Goal: Information Seeking & Learning: Learn about a topic

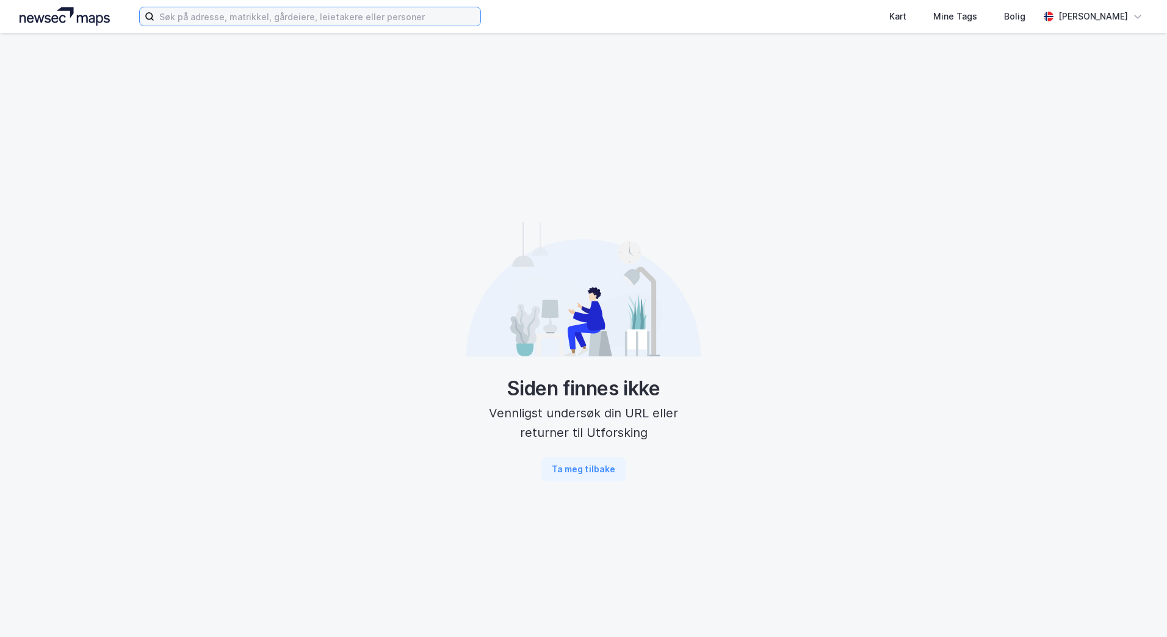
click at [255, 16] on input at bounding box center [317, 16] width 326 height 18
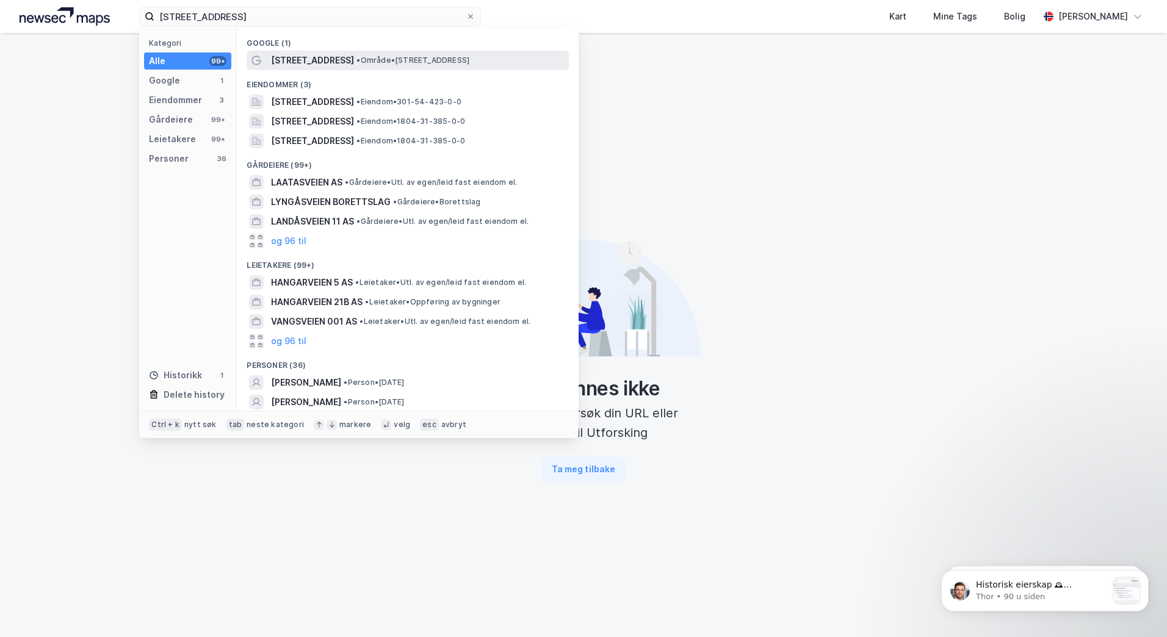
click at [300, 59] on span "[STREET_ADDRESS]" at bounding box center [312, 60] width 83 height 15
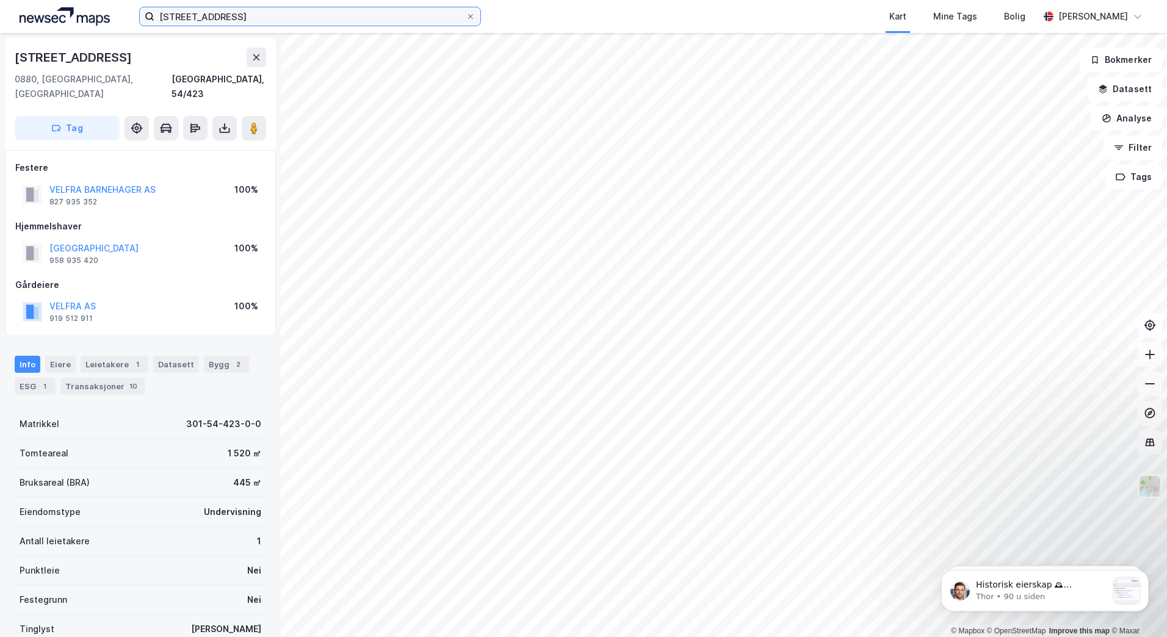
click at [231, 19] on input "langåsveien 24" at bounding box center [309, 16] width 311 height 18
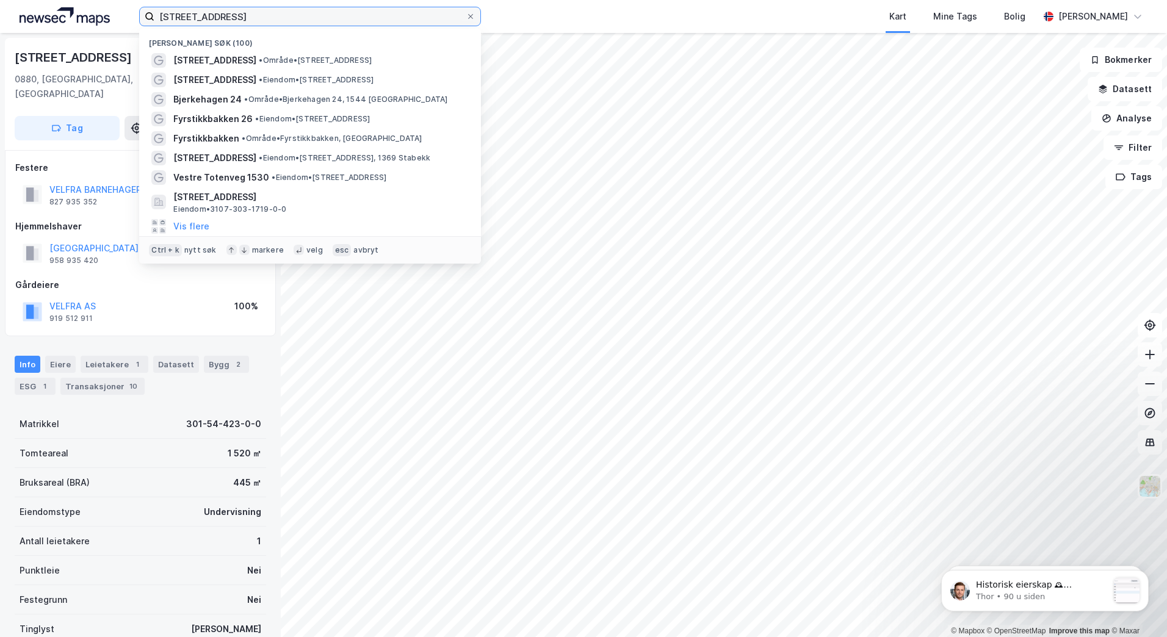
click at [231, 19] on input "langåsveien 24" at bounding box center [309, 16] width 311 height 18
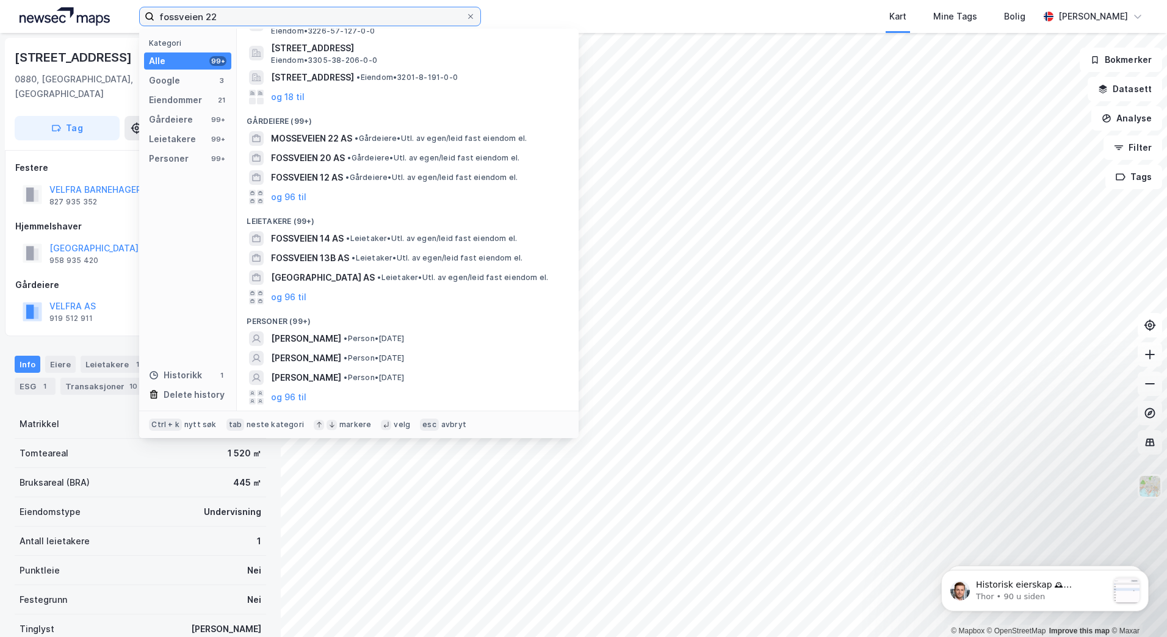
scroll to position [160, 0]
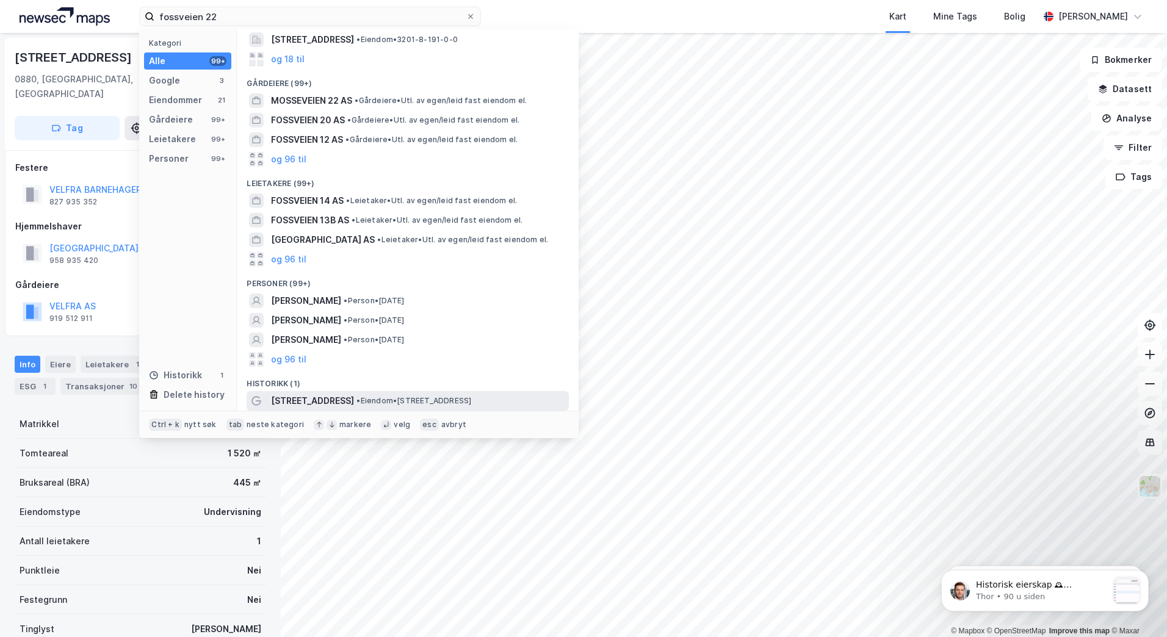
click at [427, 403] on span "• Eiendom • Fossveien 22, 3400 Lier" at bounding box center [413, 401] width 115 height 10
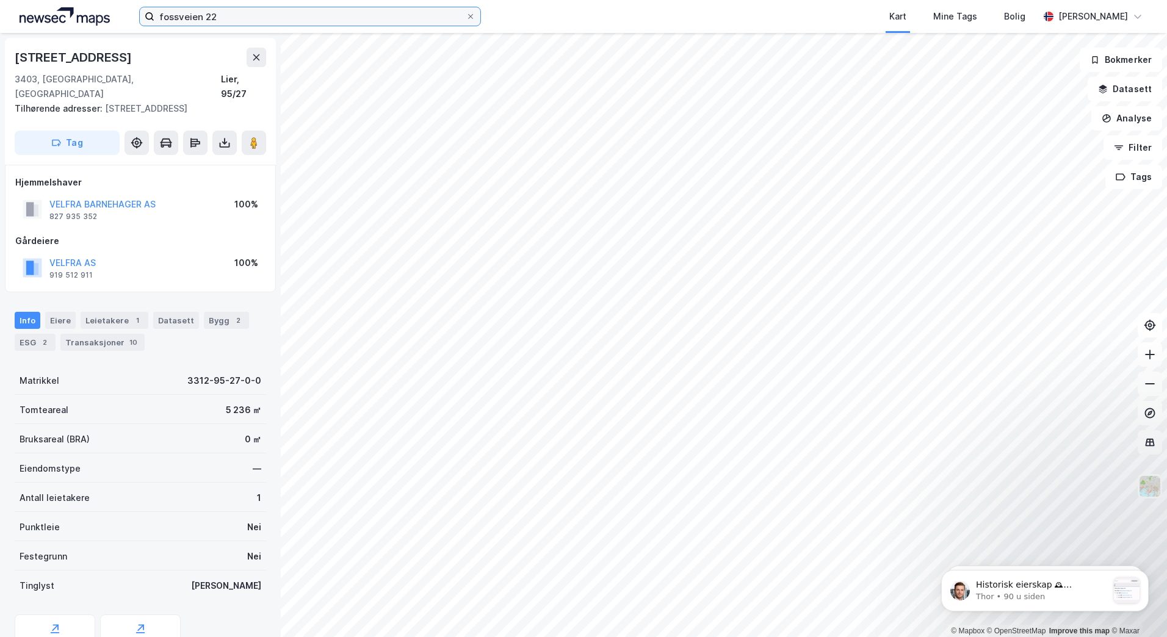
click at [242, 13] on input "fossveien 22" at bounding box center [309, 16] width 311 height 18
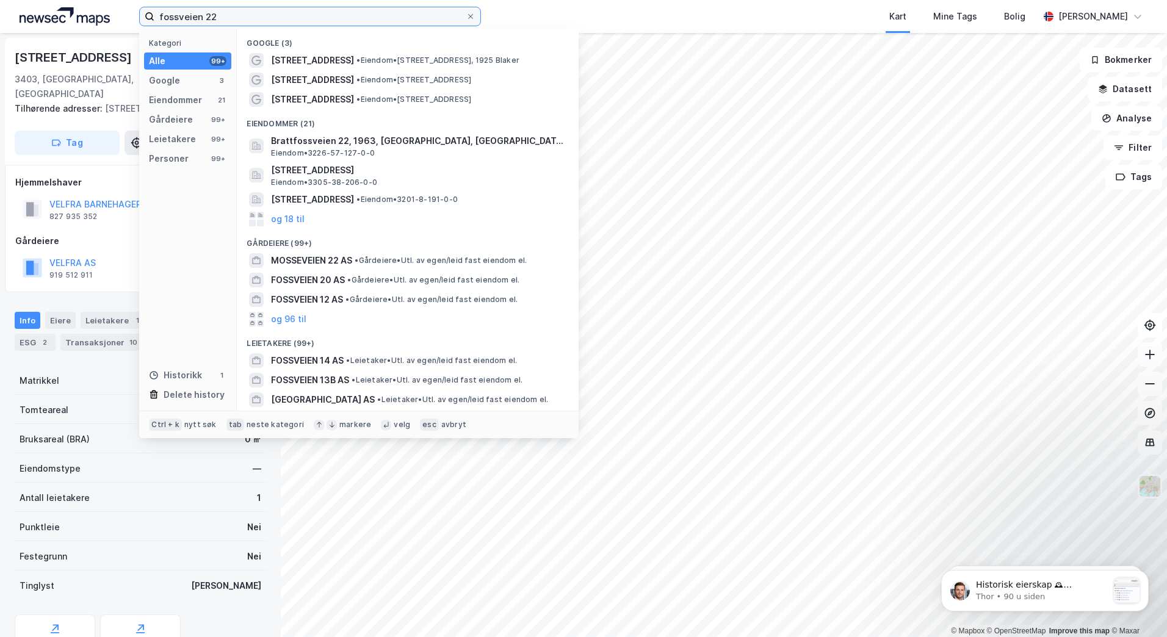
click at [242, 13] on input "fossveien 22" at bounding box center [309, 16] width 311 height 18
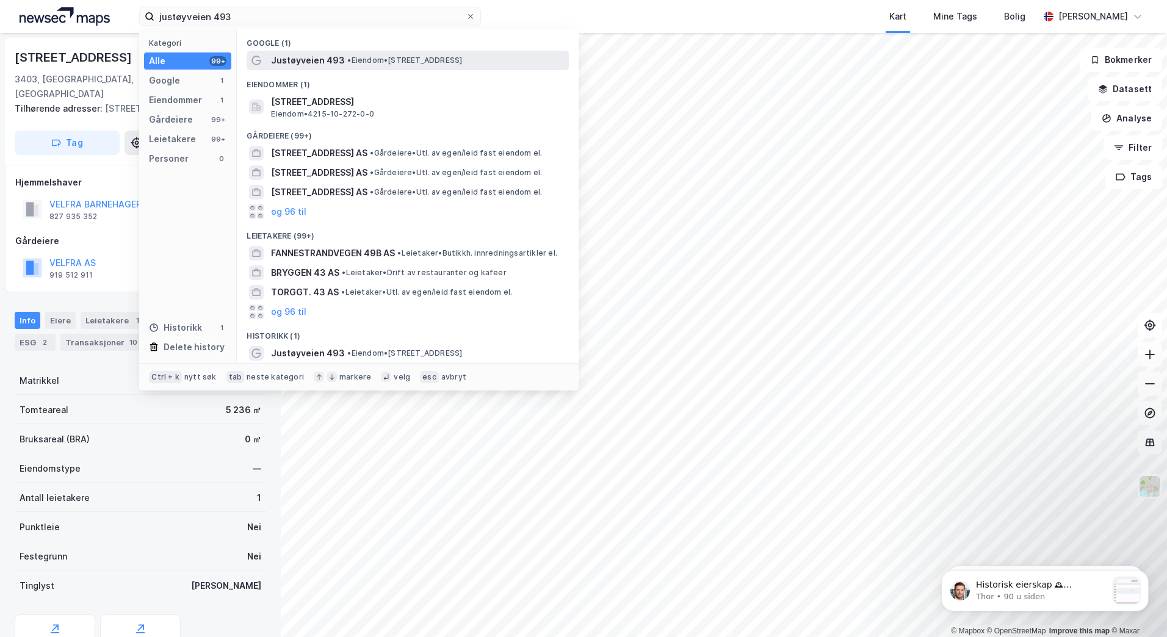
click at [365, 61] on span "• Eiendom • Justøyveien 493, 4780 Brekkestø" at bounding box center [404, 61] width 115 height 10
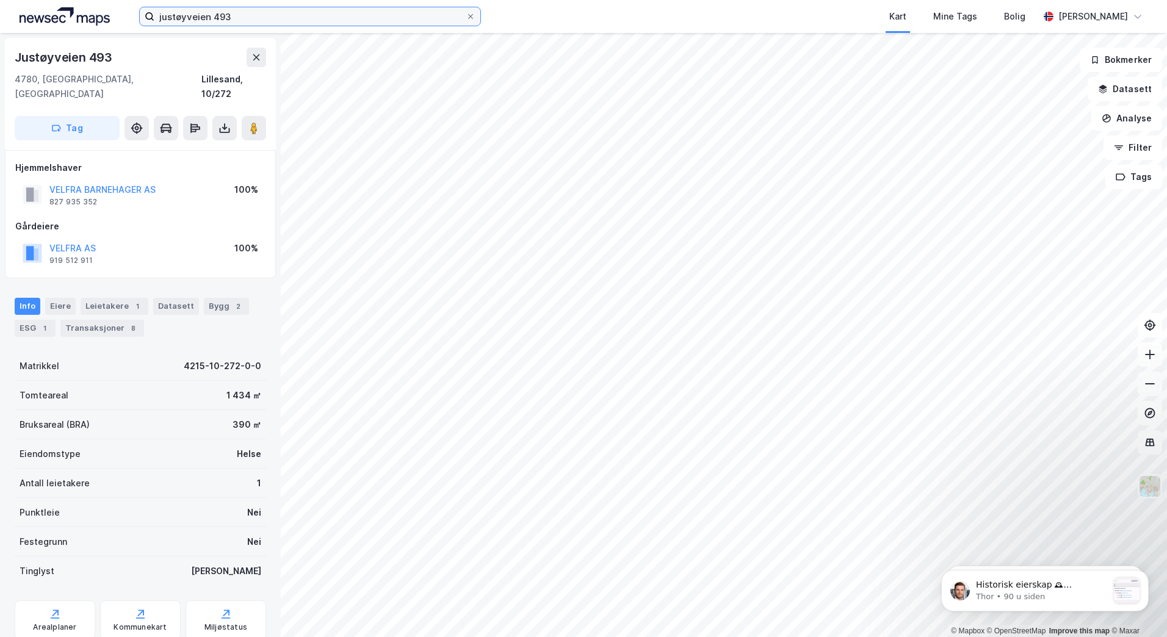
click at [248, 13] on input "justøyveien 493" at bounding box center [309, 16] width 311 height 18
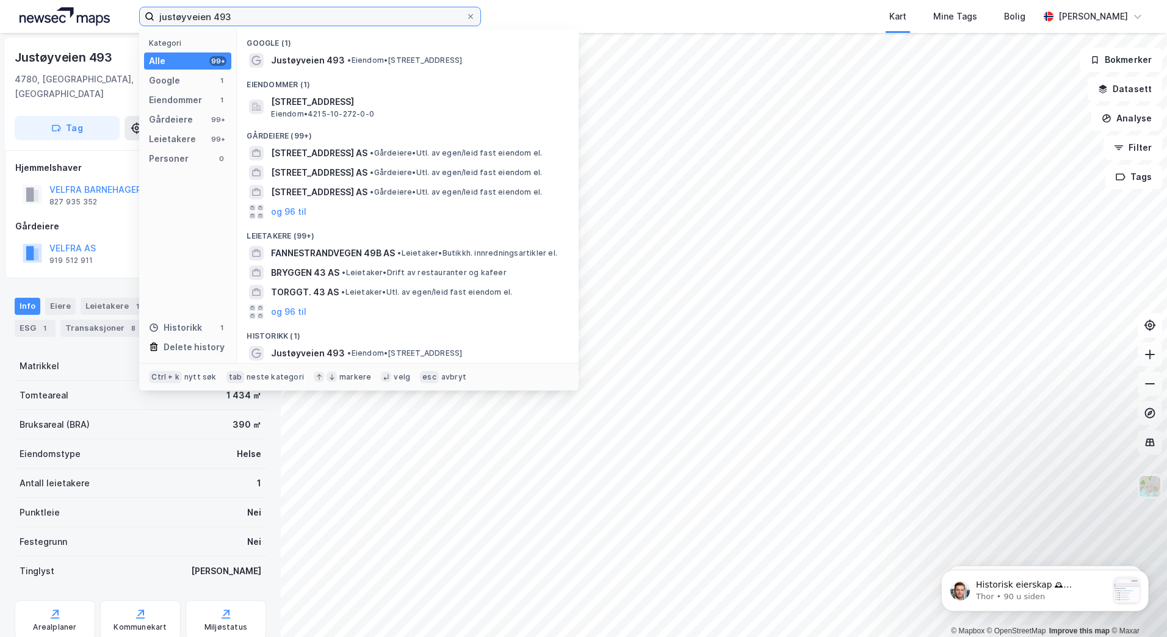
click at [248, 13] on input "justøyveien 493" at bounding box center [309, 16] width 311 height 18
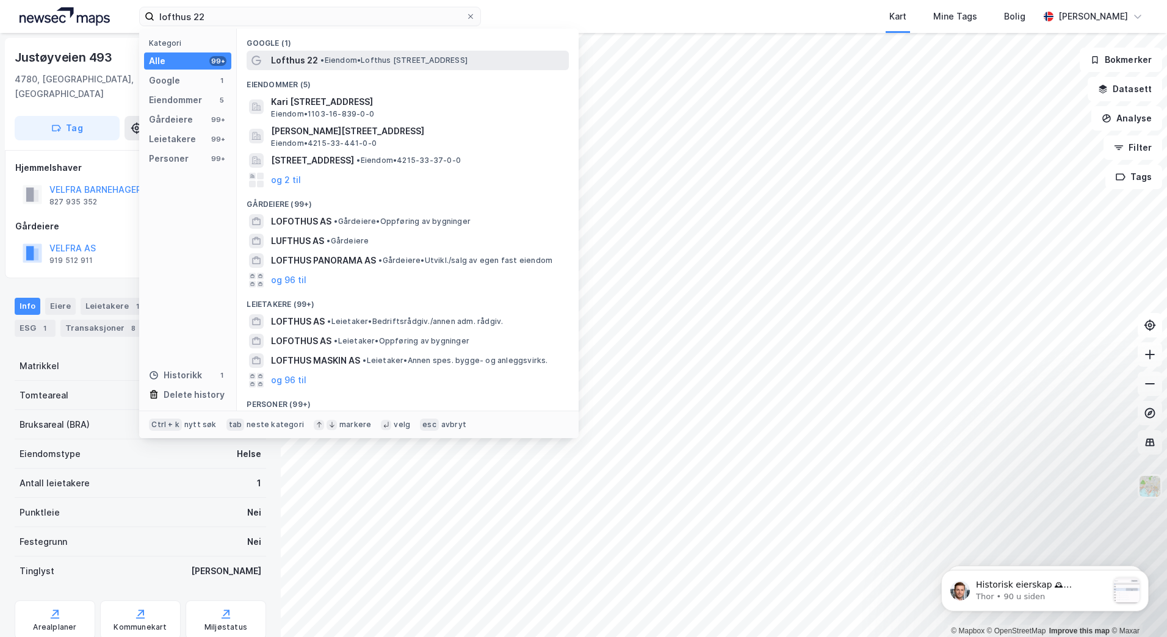
click at [359, 58] on span "• Eiendom • Lofthus 22, 4790 Lillesand" at bounding box center [393, 61] width 147 height 10
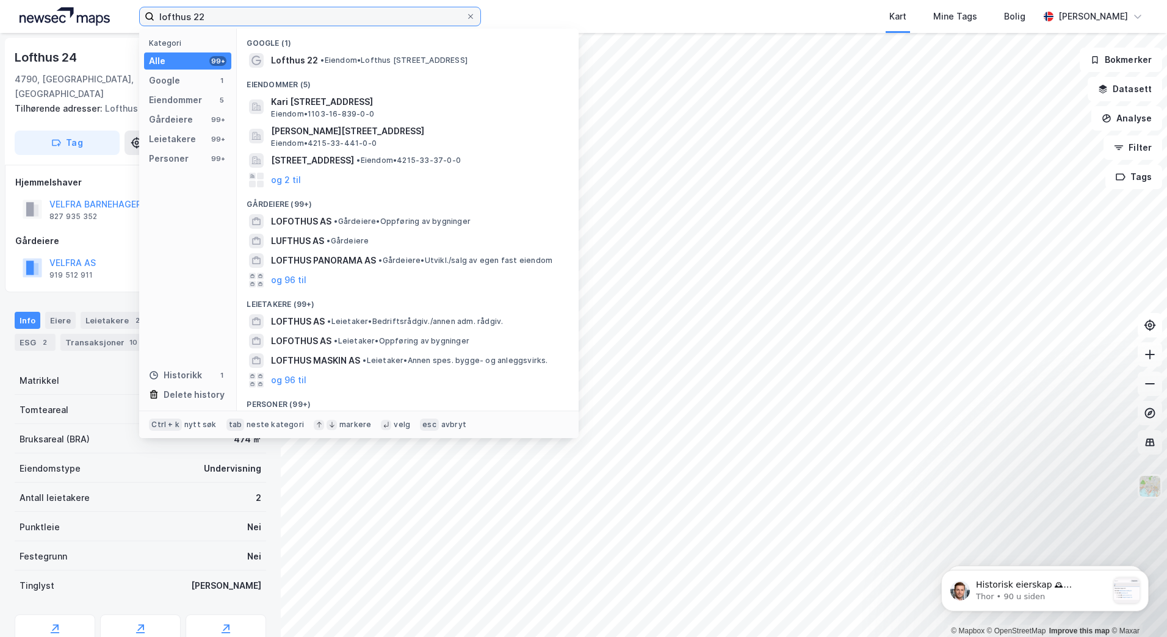
click at [196, 20] on input "lofthus 22" at bounding box center [309, 16] width 311 height 18
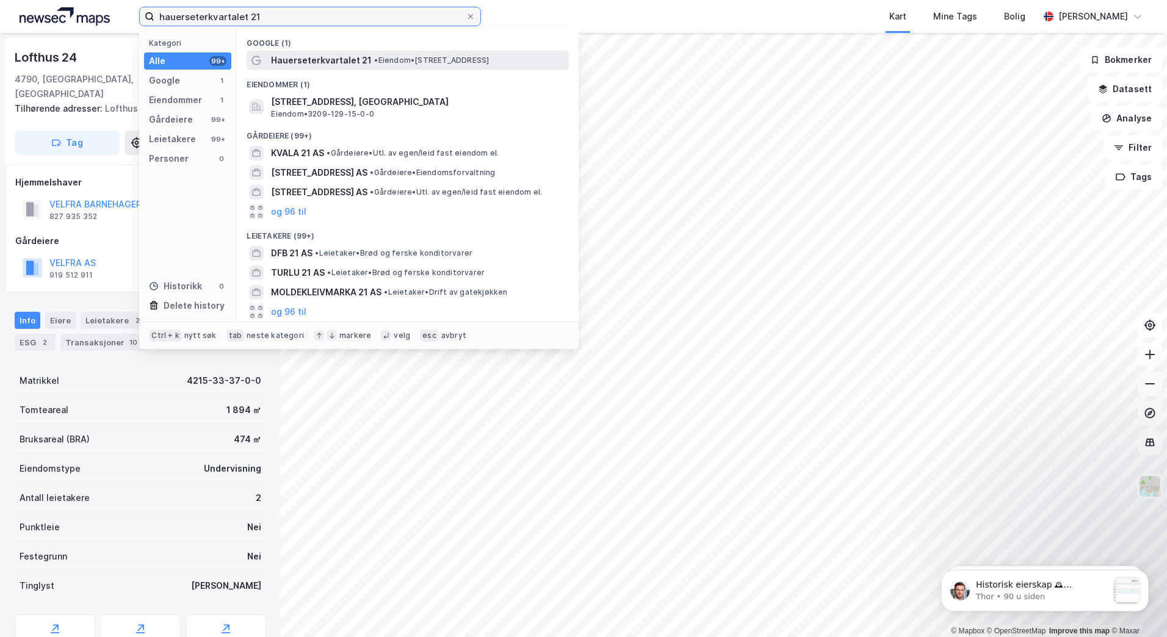
type input "hauerseterkvartalet 21"
click at [391, 53] on div "Hauerseterkvartalet 21 • Eiendom • Hauerseterkvartalet 21, 2055 Nordkisa" at bounding box center [418, 60] width 295 height 15
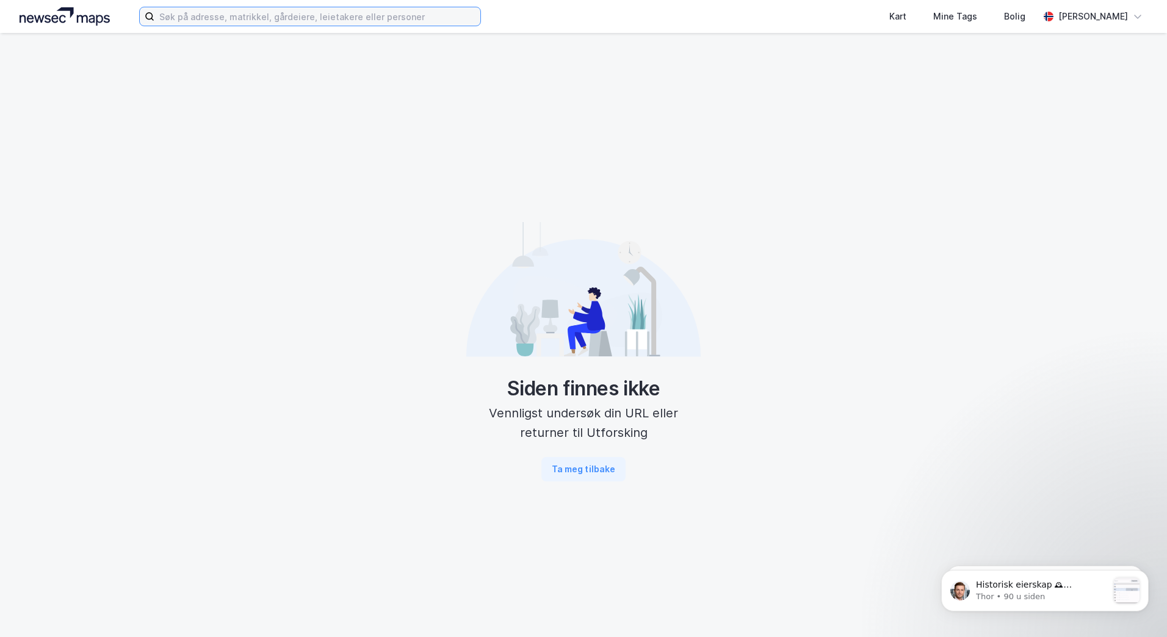
click at [291, 23] on input at bounding box center [317, 16] width 326 height 18
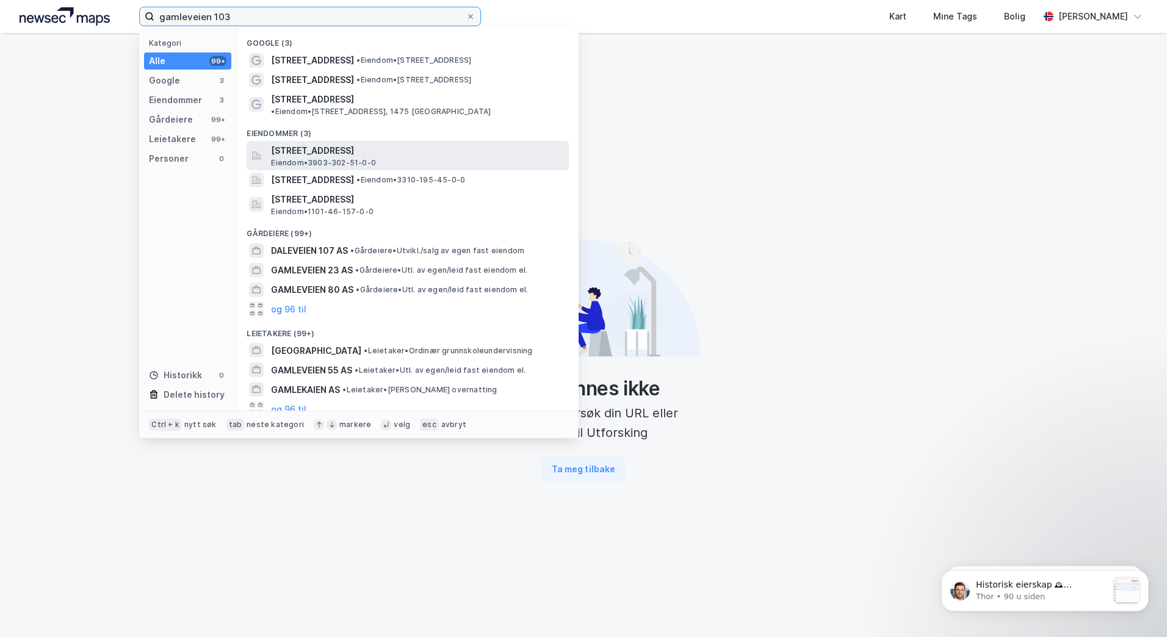
scroll to position [33, 0]
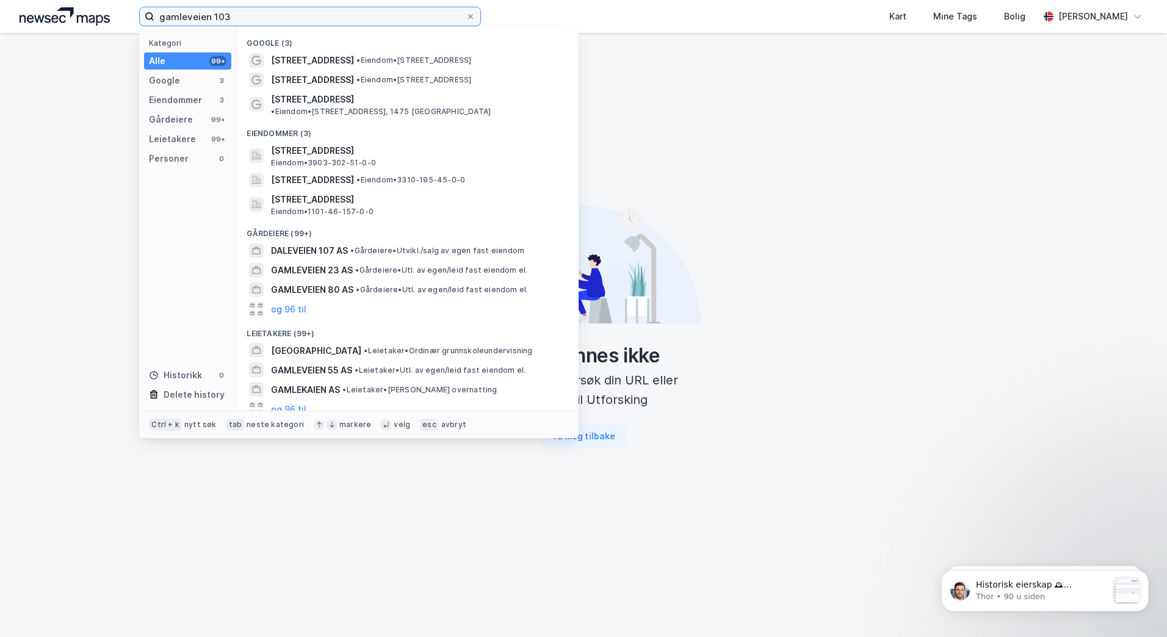
click at [270, 14] on input "gamleveien 103" at bounding box center [309, 16] width 311 height 18
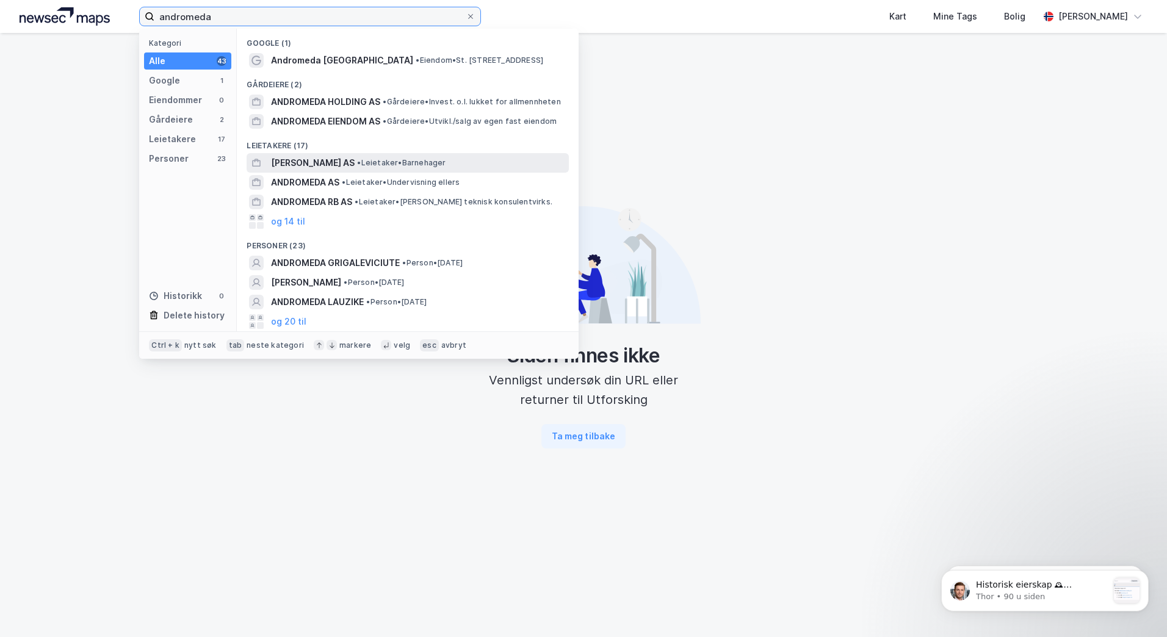
type input "andromeda"
click at [421, 162] on span "• Leietaker • [GEOGRAPHIC_DATA]" at bounding box center [401, 163] width 88 height 10
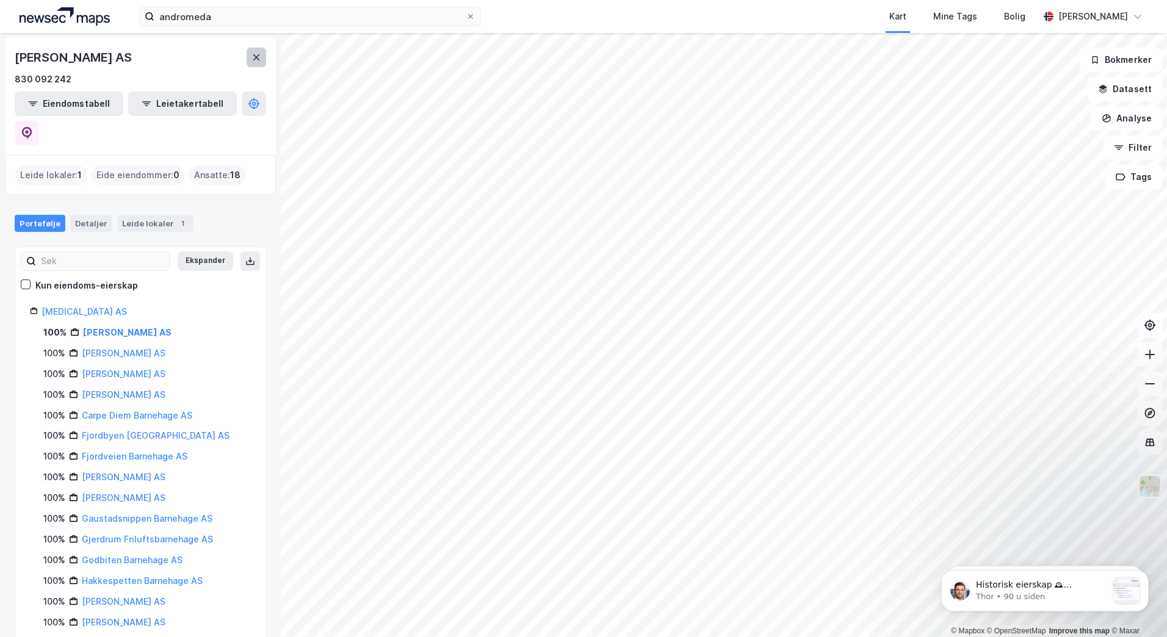
click at [256, 57] on icon at bounding box center [256, 57] width 7 height 6
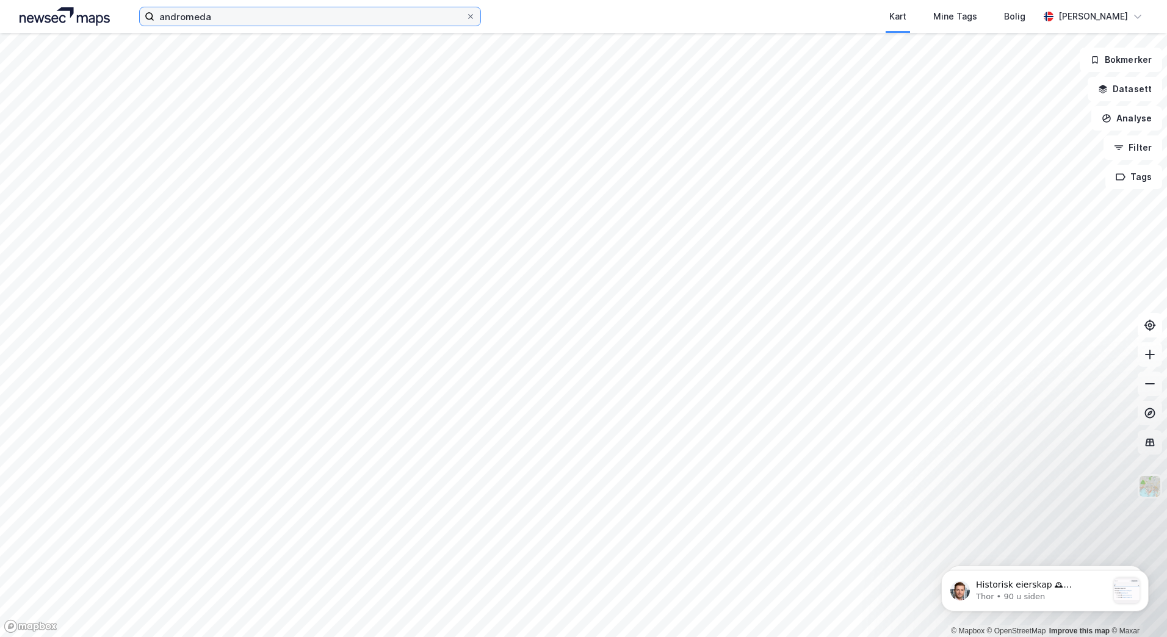
click at [221, 24] on input "andromeda" at bounding box center [309, 16] width 311 height 18
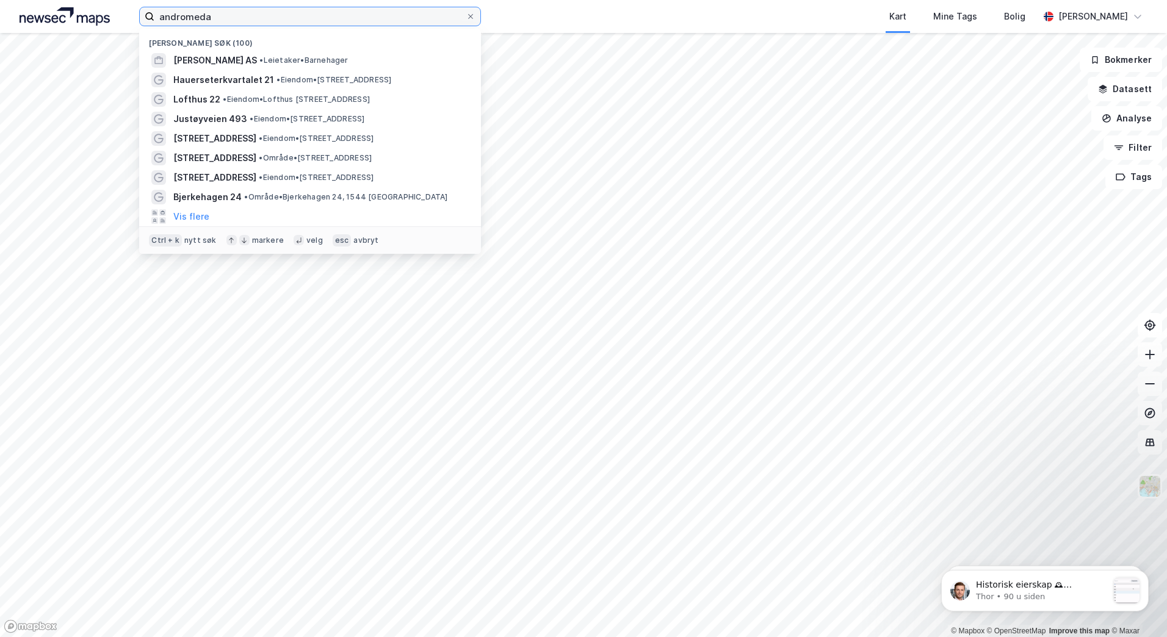
click at [221, 24] on input "andromeda" at bounding box center [309, 16] width 311 height 18
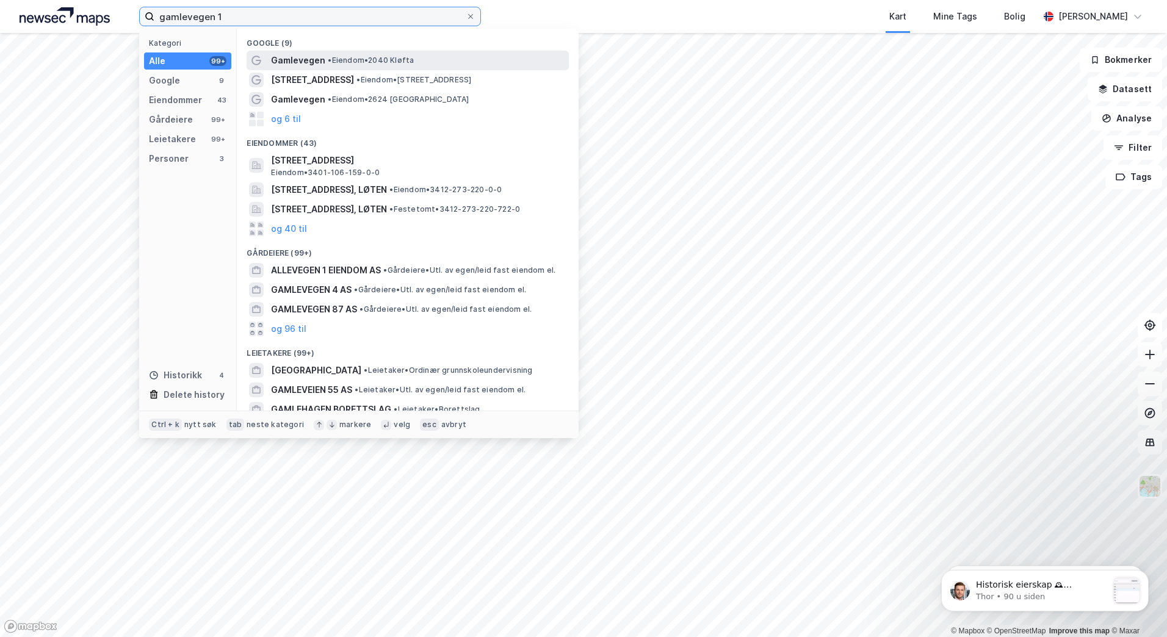
type input "gamlevegen 1"
click at [322, 54] on span "Gamlevegen" at bounding box center [298, 60] width 54 height 15
